Goal: Check status: Check status

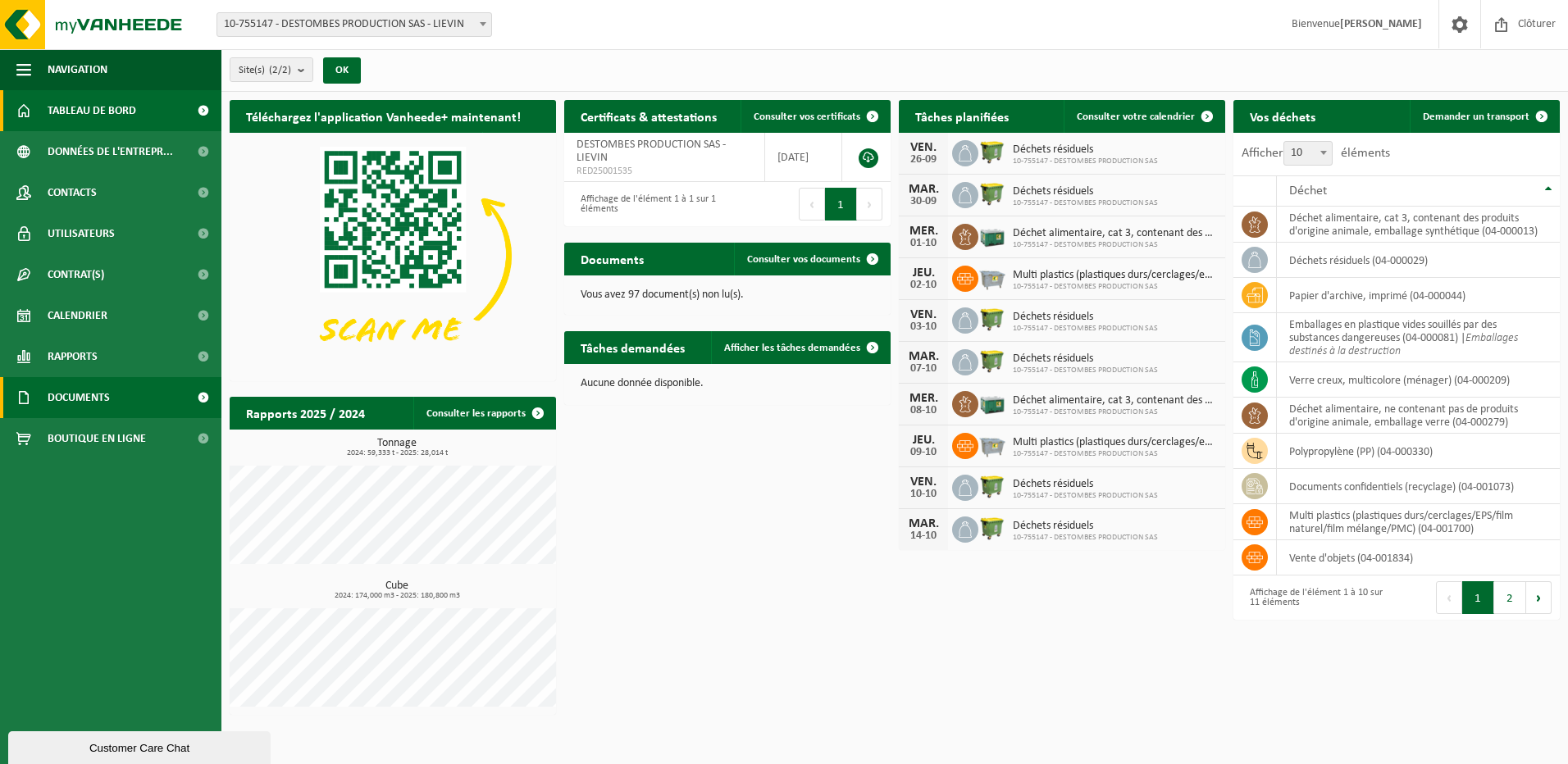
click at [191, 397] on span at bounding box center [203, 397] width 37 height 41
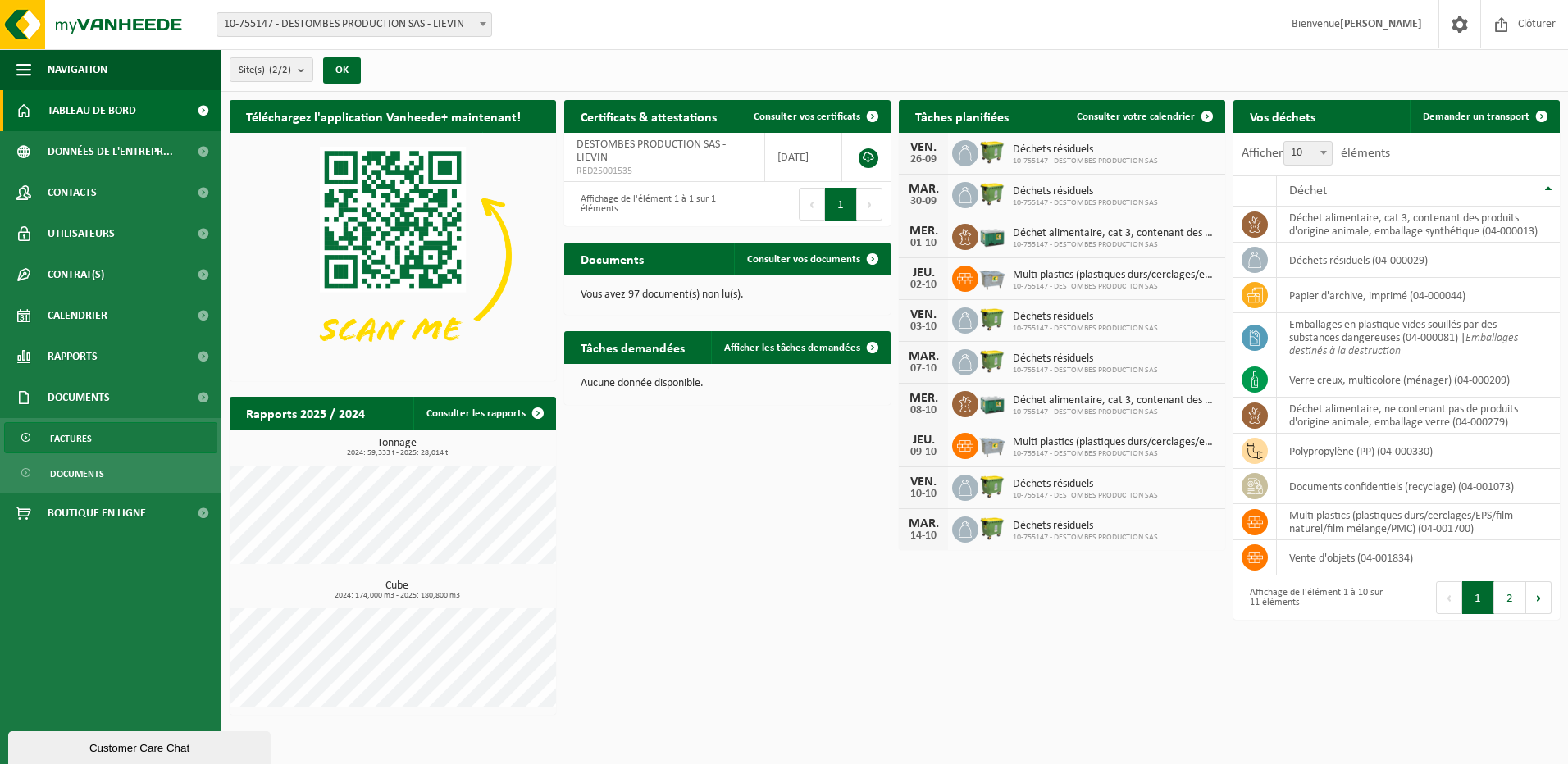
click at [91, 434] on span "Factures" at bounding box center [71, 438] width 41 height 31
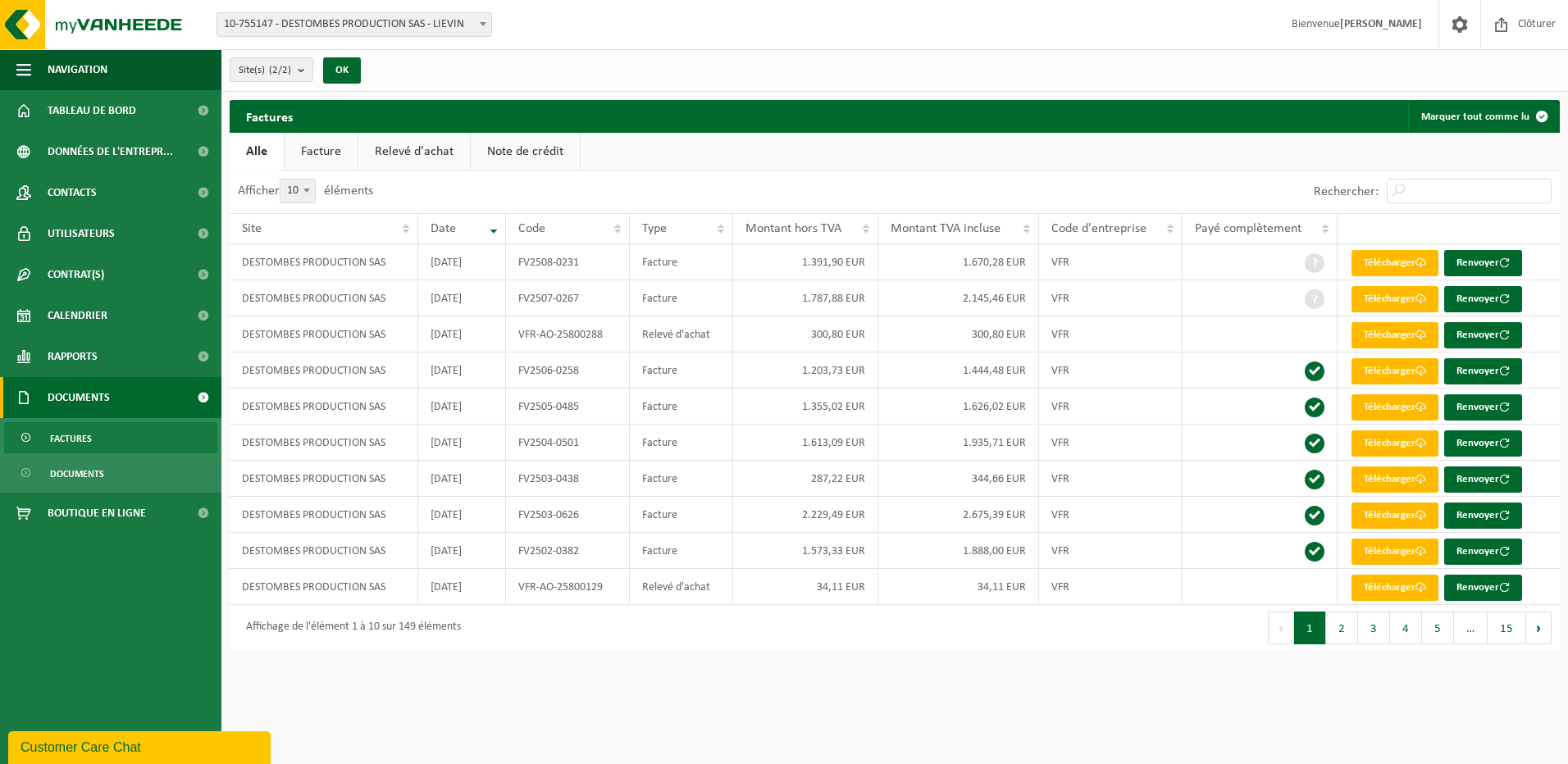
click at [418, 155] on link "Relevé d'achat" at bounding box center [414, 152] width 111 height 38
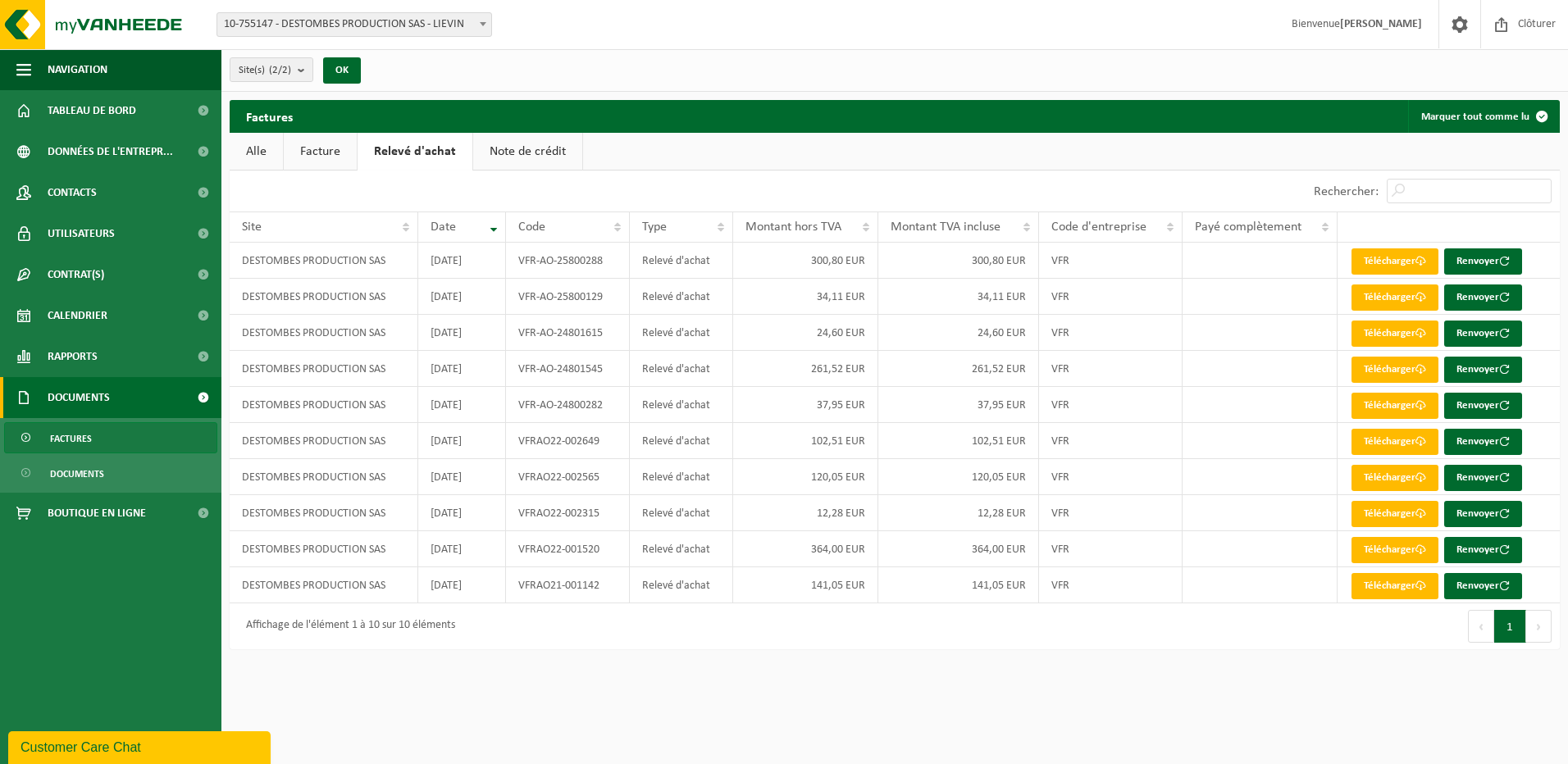
click at [480, 24] on b at bounding box center [483, 24] width 6 height 4
select select "450"
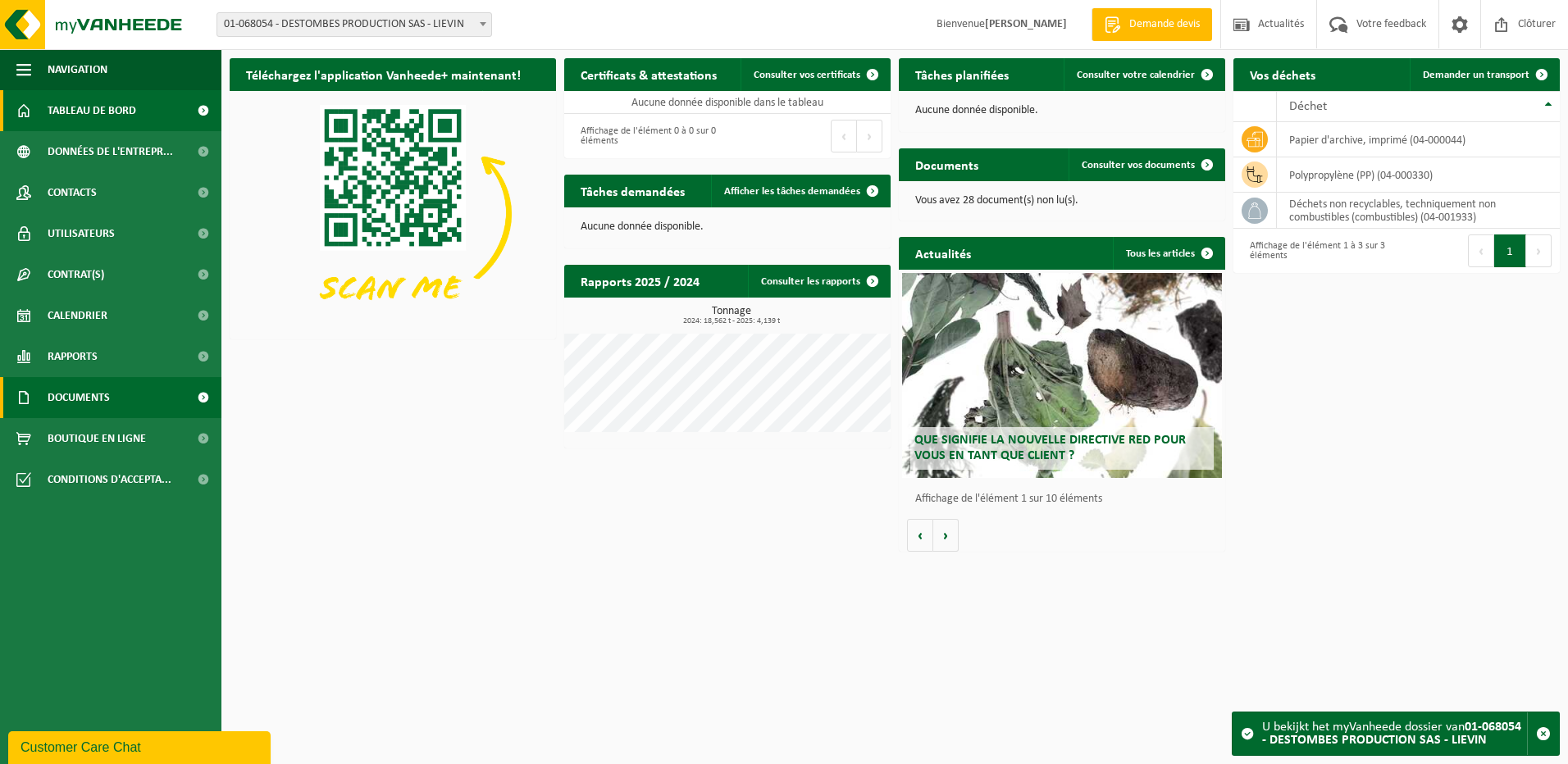
click at [202, 399] on span at bounding box center [203, 397] width 37 height 41
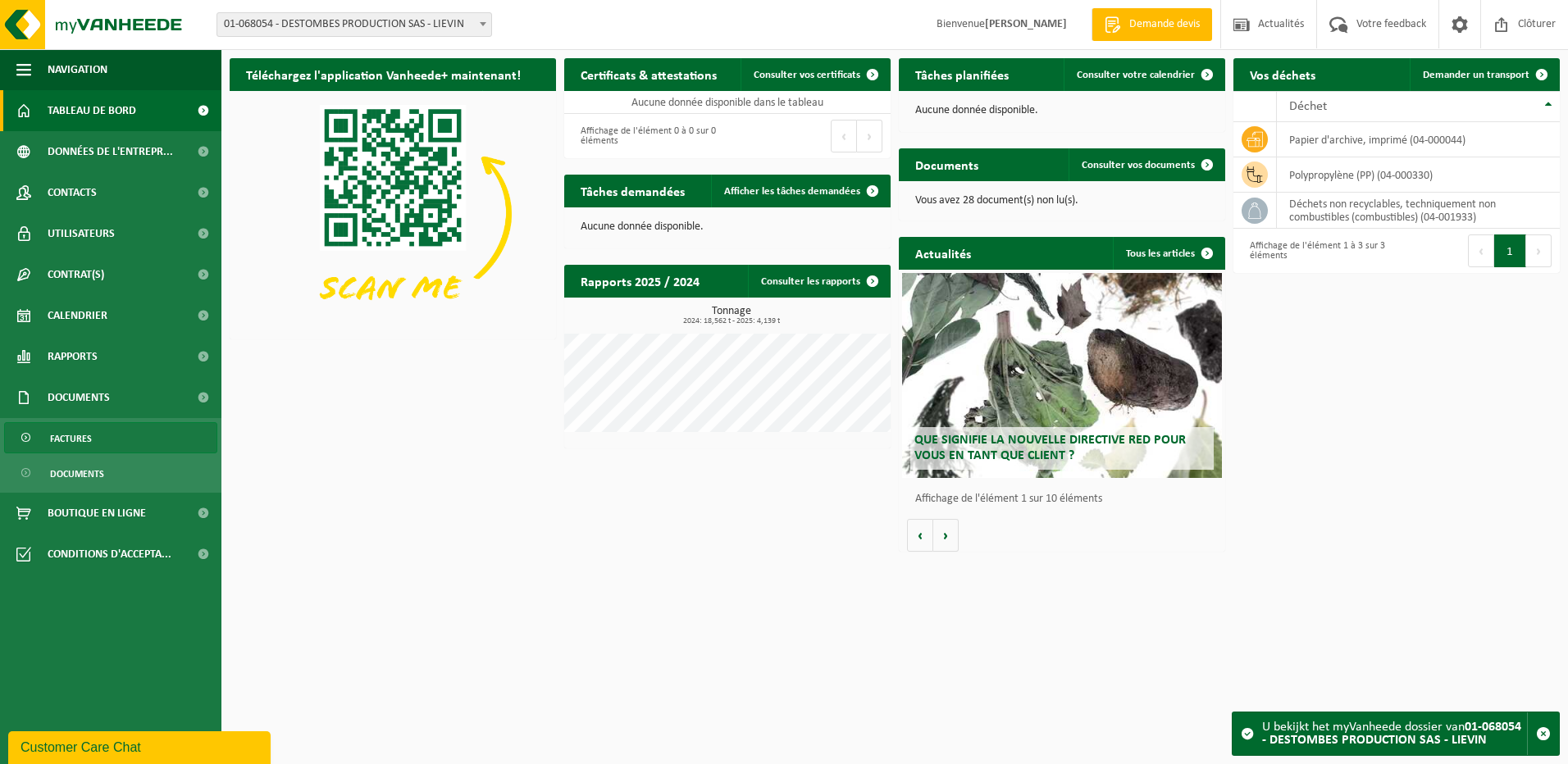
click at [119, 434] on link "Factures" at bounding box center [111, 438] width 214 height 31
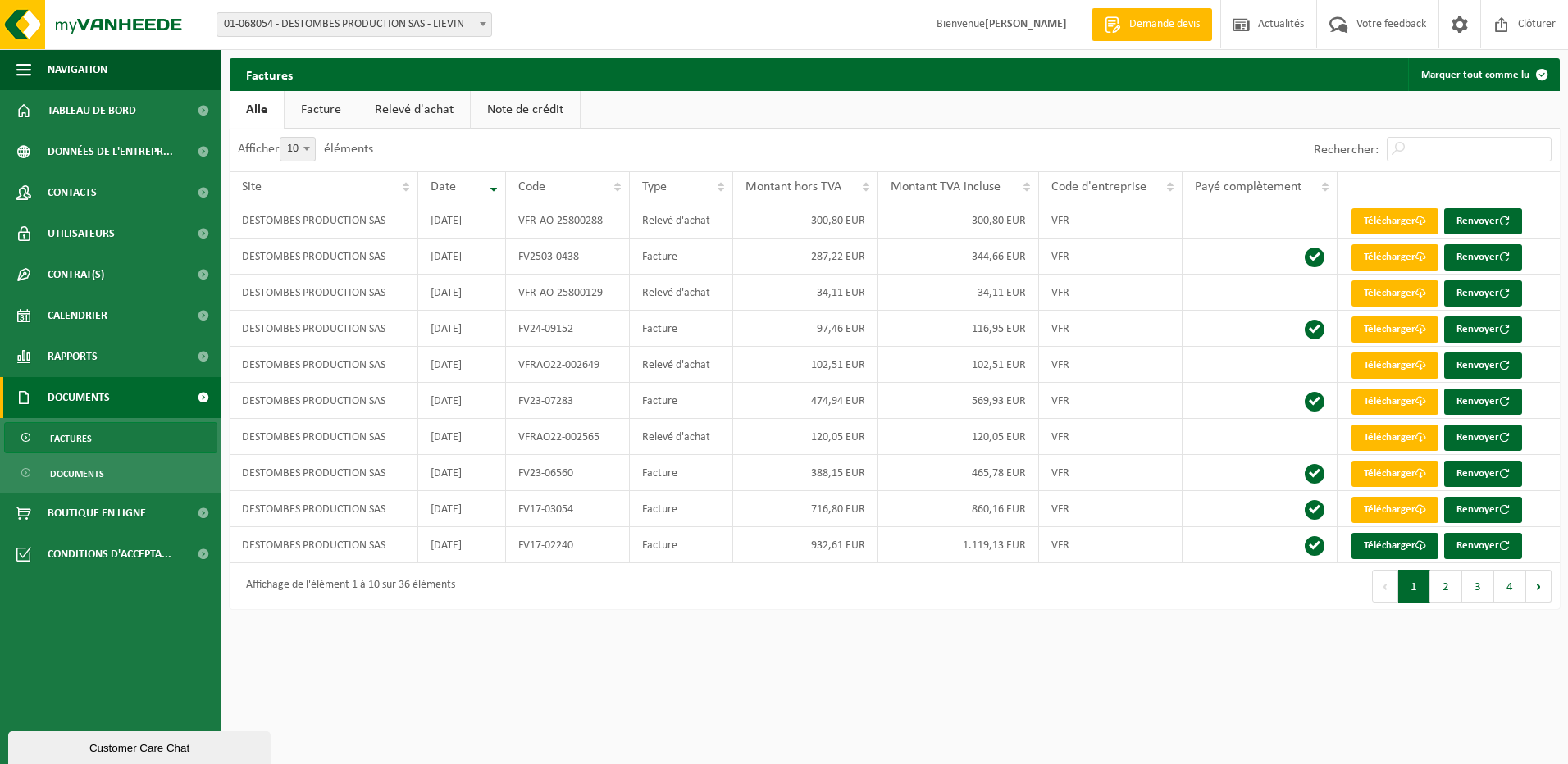
click at [399, 112] on link "Relevé d'achat" at bounding box center [414, 109] width 111 height 38
